Goal: Information Seeking & Learning: Learn about a topic

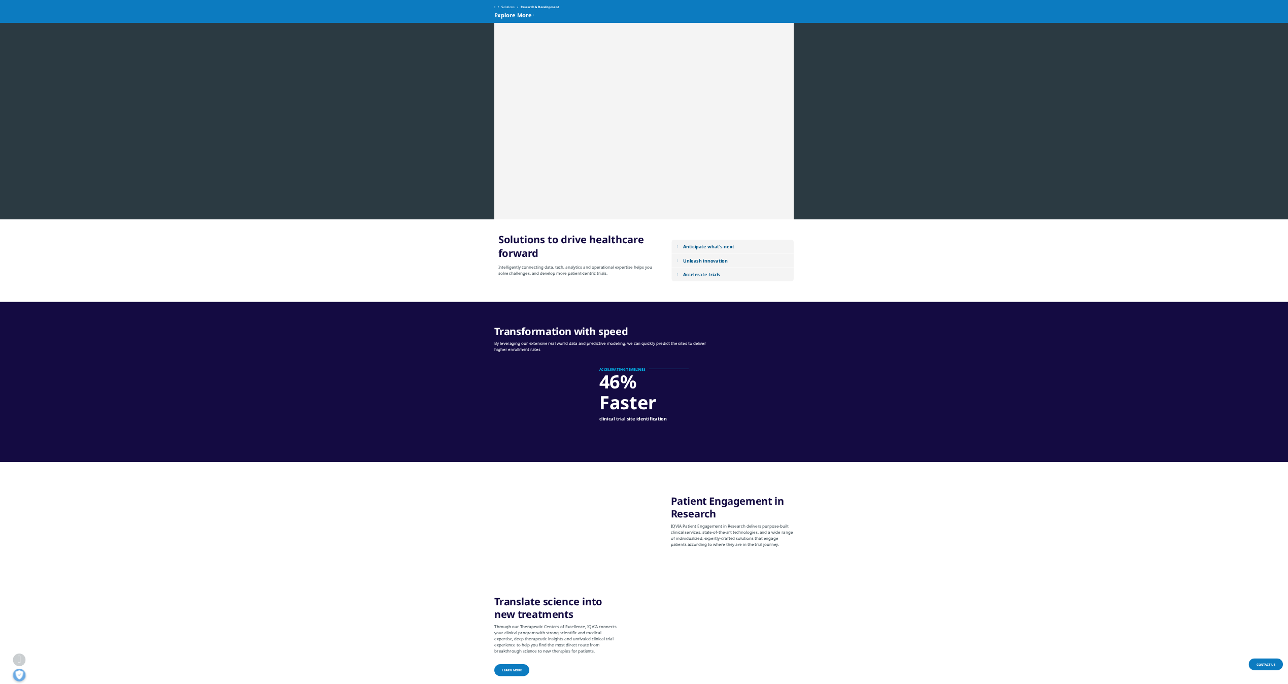
scroll to position [1299, 0]
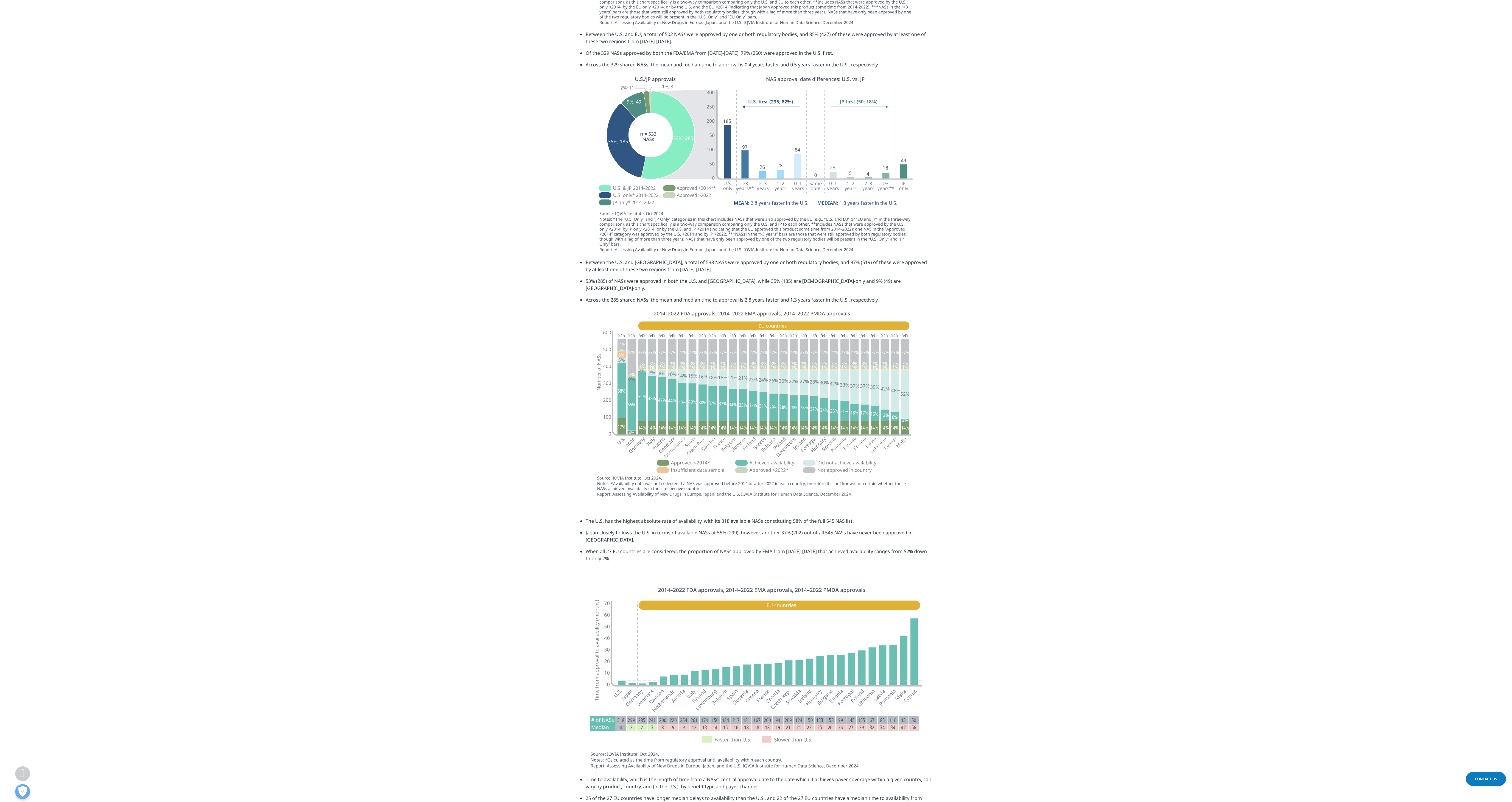
scroll to position [1192, 0]
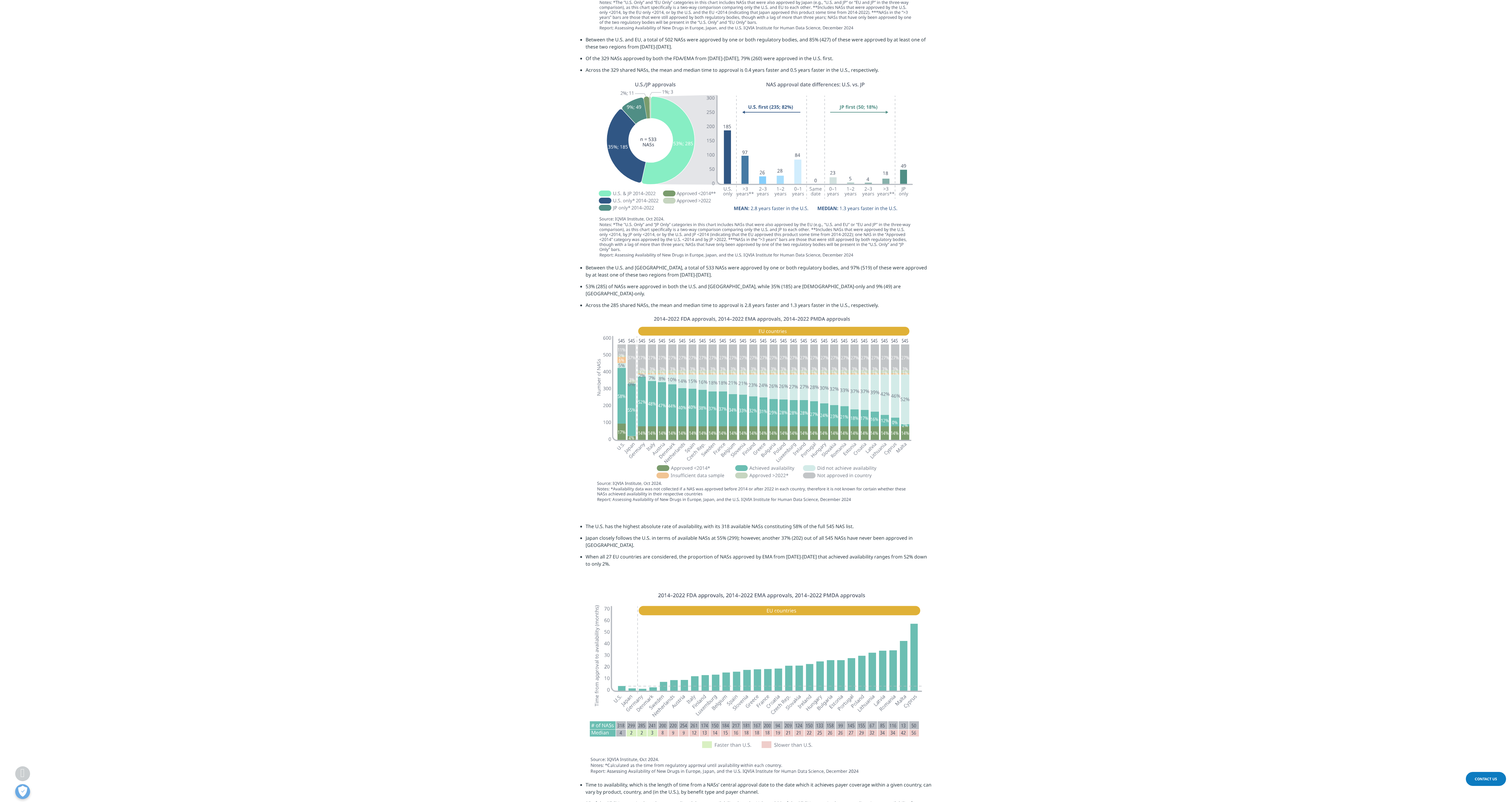
click at [1109, 82] on section at bounding box center [756, 171] width 1512 height 186
